Goal: Transaction & Acquisition: Book appointment/travel/reservation

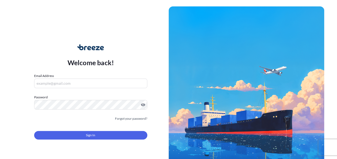
click at [70, 83] on input "Email Address" at bounding box center [90, 83] width 113 height 10
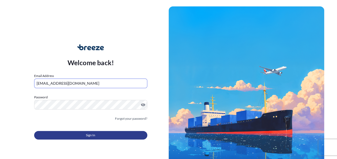
type input "[EMAIL_ADDRESS][DOMAIN_NAME]"
click at [87, 133] on span "Sign In" at bounding box center [90, 134] width 9 height 5
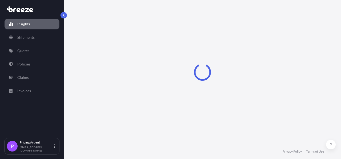
select select "2025"
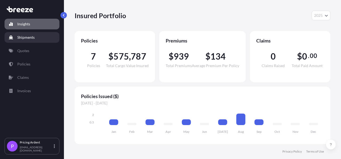
click at [29, 39] on p "Shipments" at bounding box center [25, 37] width 17 height 5
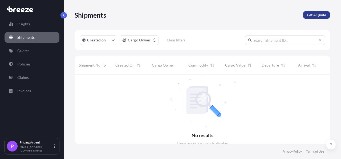
scroll to position [84, 251]
click at [315, 17] on p "Get A Quote" at bounding box center [316, 14] width 19 height 5
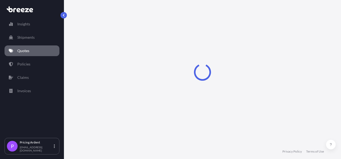
select select "Sea"
select select "1"
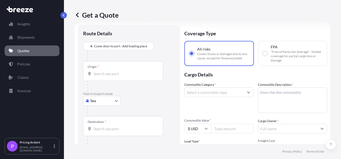
scroll to position [9, 0]
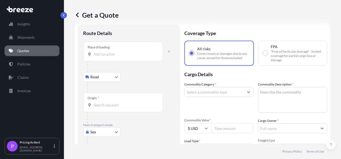
click at [119, 58] on div "Place of loading" at bounding box center [123, 52] width 80 height 20
click at [112, 111] on div "Origin *" at bounding box center [123, 102] width 80 height 20
click at [112, 107] on input "Origin *" at bounding box center [125, 104] width 63 height 5
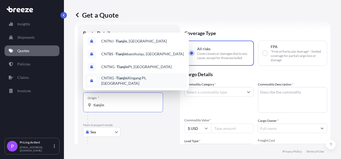
click at [137, 80] on span "CNTXG - Tianjin Xingang Pt, [GEOGRAPHIC_DATA]" at bounding box center [142, 80] width 83 height 11
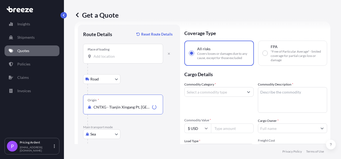
type input "CNTXG - Tianjin Xingang Pt, [GEOGRAPHIC_DATA]"
click at [171, 102] on div "Origin * CNTXG - Tianjin Xingang Pt, [GEOGRAPHIC_DATA]" at bounding box center [129, 109] width 92 height 30
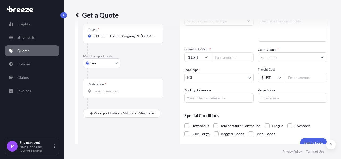
scroll to position [87, 0]
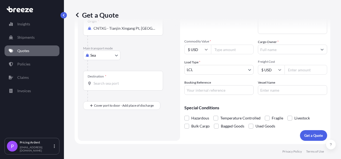
click at [127, 82] on input "Destination *" at bounding box center [125, 82] width 63 height 5
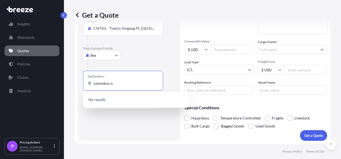
type input "columbus oh"
drag, startPoint x: 127, startPoint y: 82, endPoint x: 91, endPoint y: 81, distance: 35.7
click at [94, 81] on input "columbus oh" at bounding box center [125, 82] width 63 height 5
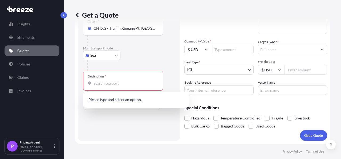
click at [150, 55] on div "Sea Sea Air Road Rail" at bounding box center [129, 55] width 92 height 10
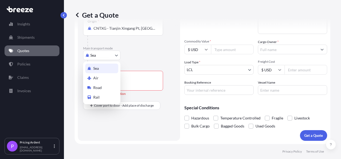
click at [108, 56] on body "Insights Shipments Quotes Policies Claims Invoices P Pricing Ardent [EMAIL_ADDR…" at bounding box center [170, 79] width 341 height 159
click at [99, 69] on span "Sea" at bounding box center [96, 68] width 6 height 5
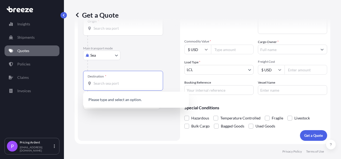
click at [110, 84] on input "Destination *" at bounding box center [125, 82] width 63 height 5
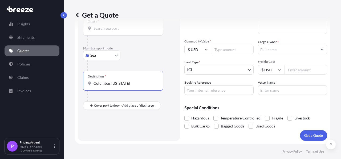
type input "Columbus [US_STATE]"
click at [142, 126] on div "Route Details Reset Route Details Place of loading Road Road Rail Origin * Main…" at bounding box center [129, 43] width 92 height 184
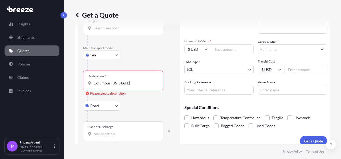
click at [110, 132] on input "Place of Discharge" at bounding box center [125, 133] width 63 height 5
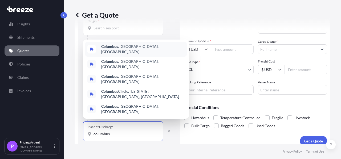
click at [132, 57] on div "[GEOGRAPHIC_DATA] , [GEOGRAPHIC_DATA], [GEOGRAPHIC_DATA]" at bounding box center [136, 49] width 102 height 15
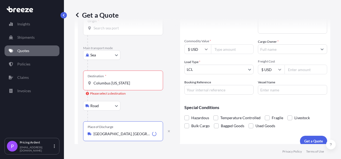
type input "[GEOGRAPHIC_DATA], [GEOGRAPHIC_DATA], [GEOGRAPHIC_DATA]"
drag, startPoint x: 128, startPoint y: 86, endPoint x: 94, endPoint y: 83, distance: 34.8
click at [94, 83] on div "Destination * [GEOGRAPHIC_DATA] [US_STATE]" at bounding box center [123, 80] width 80 height 20
drag, startPoint x: 91, startPoint y: 82, endPoint x: 76, endPoint y: 81, distance: 14.2
click at [76, 81] on form "Route Details Reset Route Details Place of loading Road Road Rail Origin * Main…" at bounding box center [203, 45] width 256 height 207
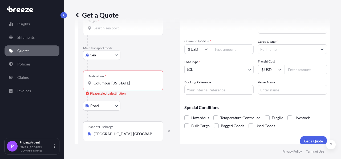
drag, startPoint x: 127, startPoint y: 87, endPoint x: 124, endPoint y: 86, distance: 3.0
click at [126, 87] on div "Destination * [GEOGRAPHIC_DATA] [US_STATE]" at bounding box center [123, 80] width 80 height 20
click at [124, 84] on div "Destination * [GEOGRAPHIC_DATA] [US_STATE]" at bounding box center [123, 80] width 80 height 20
click at [124, 84] on input "Columbus [US_STATE]" at bounding box center [125, 82] width 63 height 5
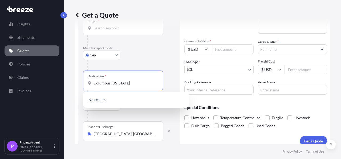
click at [124, 84] on input "Columbus [US_STATE]" at bounding box center [125, 82] width 63 height 5
type input "C"
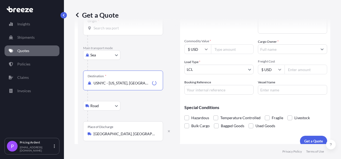
type input "USNYC - [US_STATE], [GEOGRAPHIC_DATA]"
click at [168, 101] on div "Road Road Rail" at bounding box center [129, 106] width 92 height 10
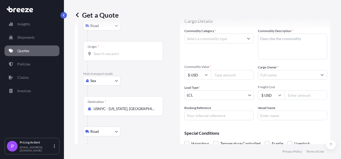
scroll to position [92, 0]
